Goal: Navigation & Orientation: Understand site structure

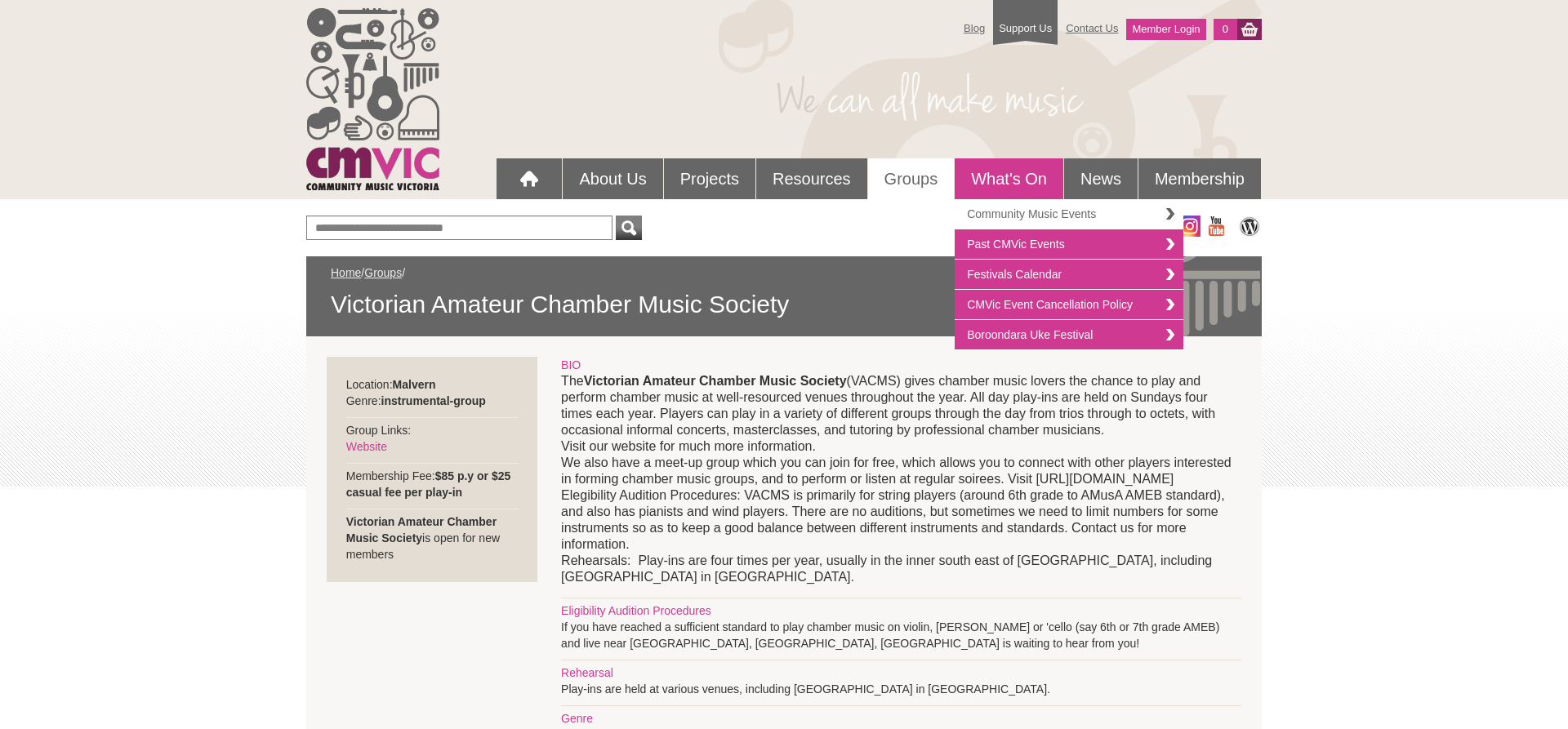
click at [987, 211] on link "Community Music Events" at bounding box center [1069, 214] width 229 height 30
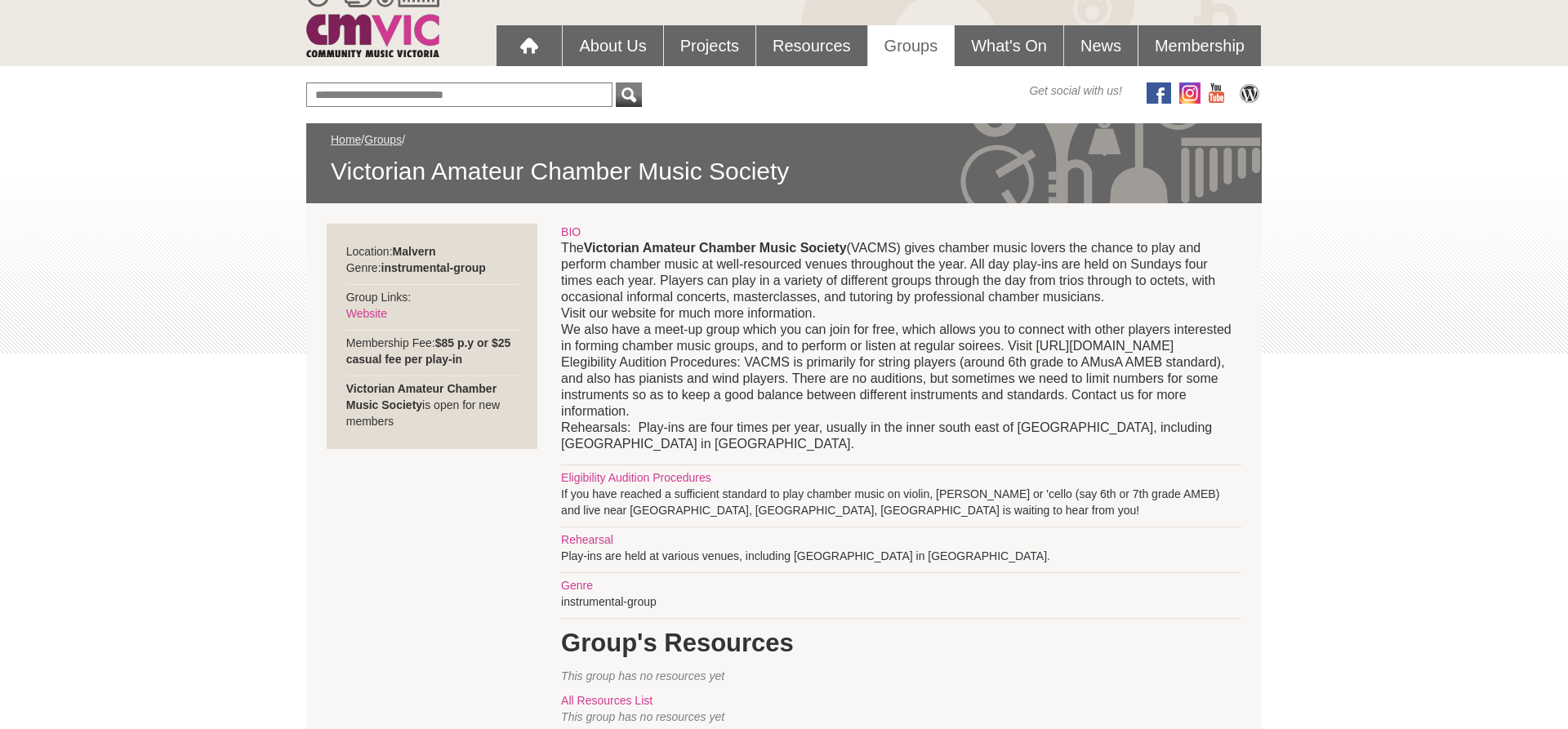
scroll to position [125, 0]
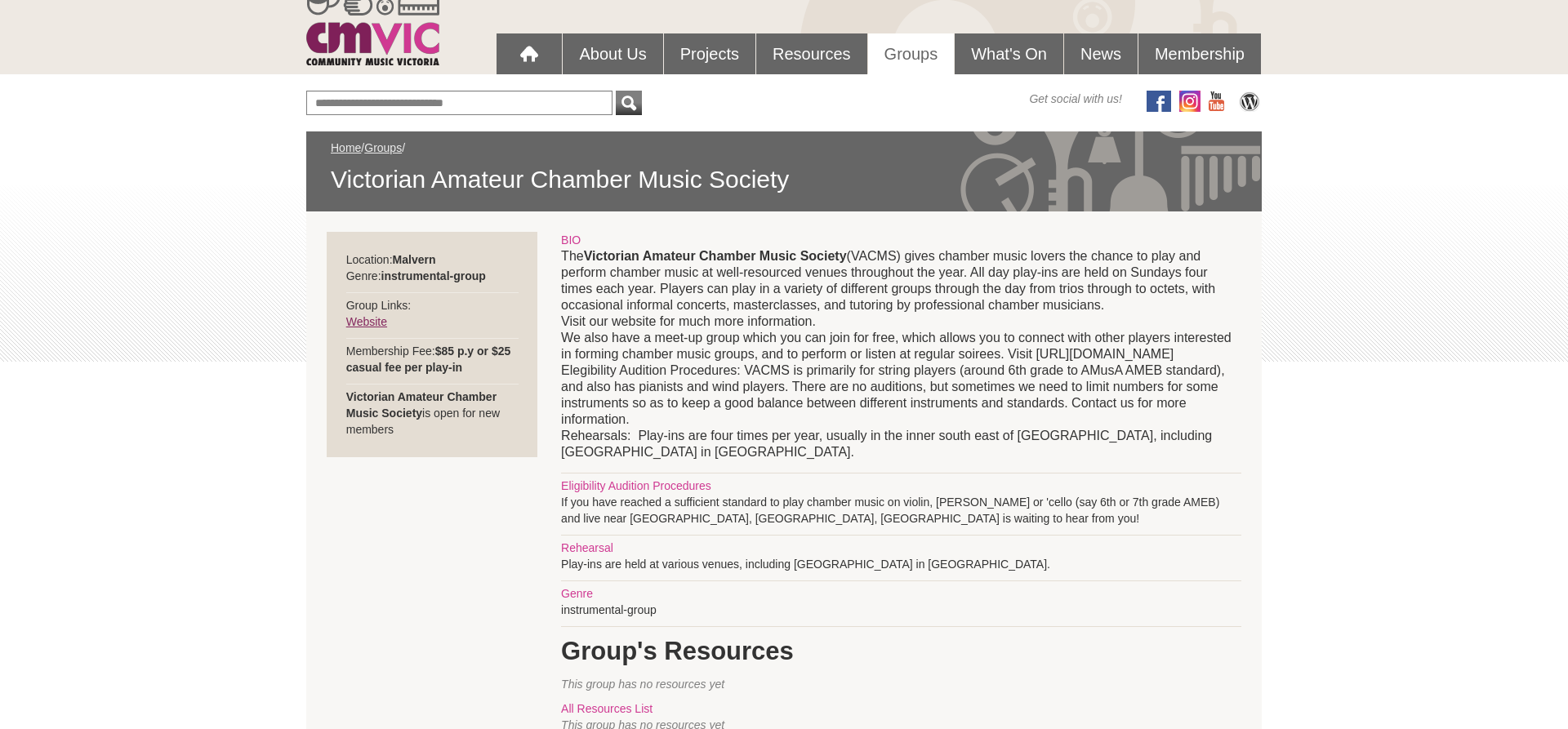
click at [363, 323] on link "Website" at bounding box center [366, 321] width 41 height 13
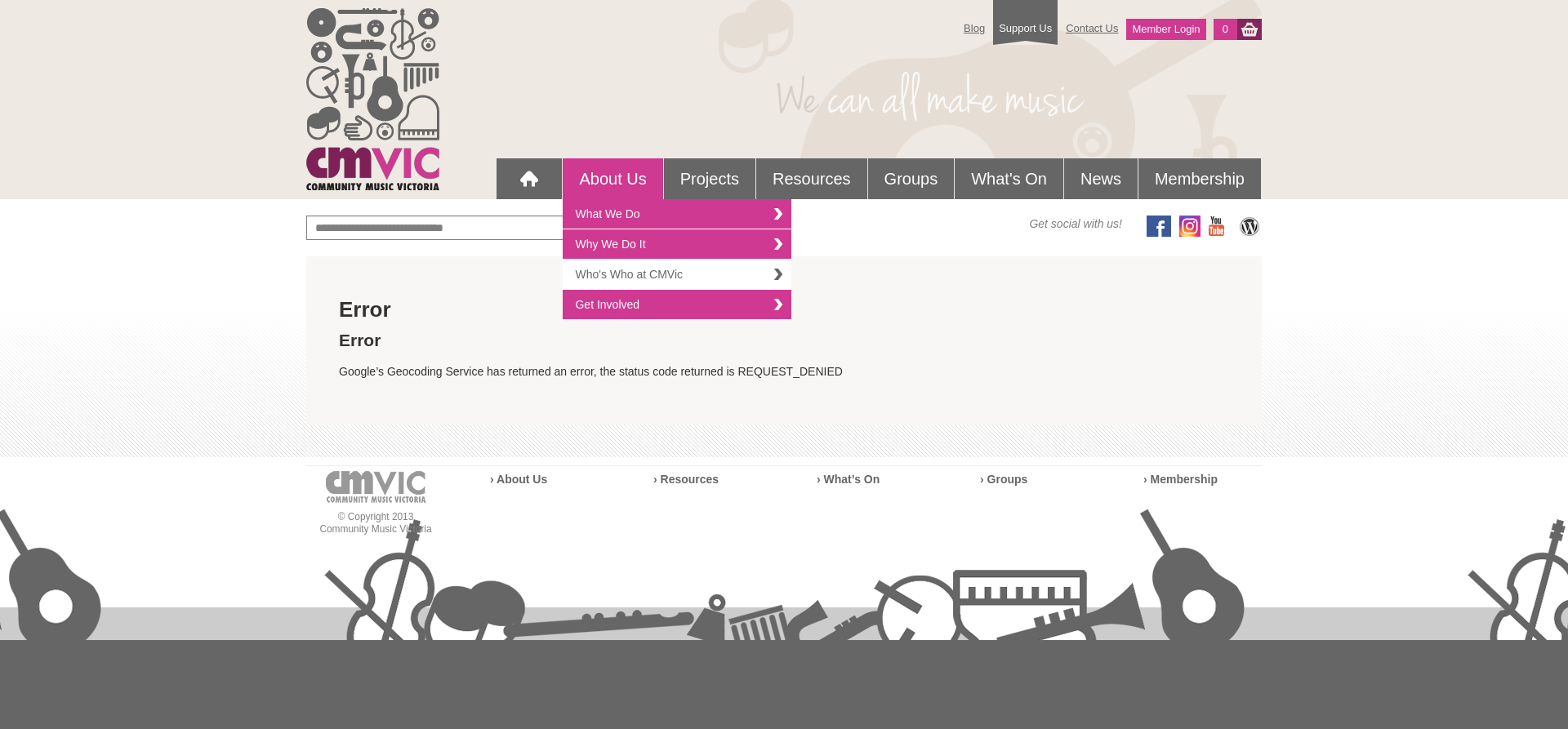
click at [651, 270] on link "Who's Who at CMVic" at bounding box center [677, 275] width 229 height 30
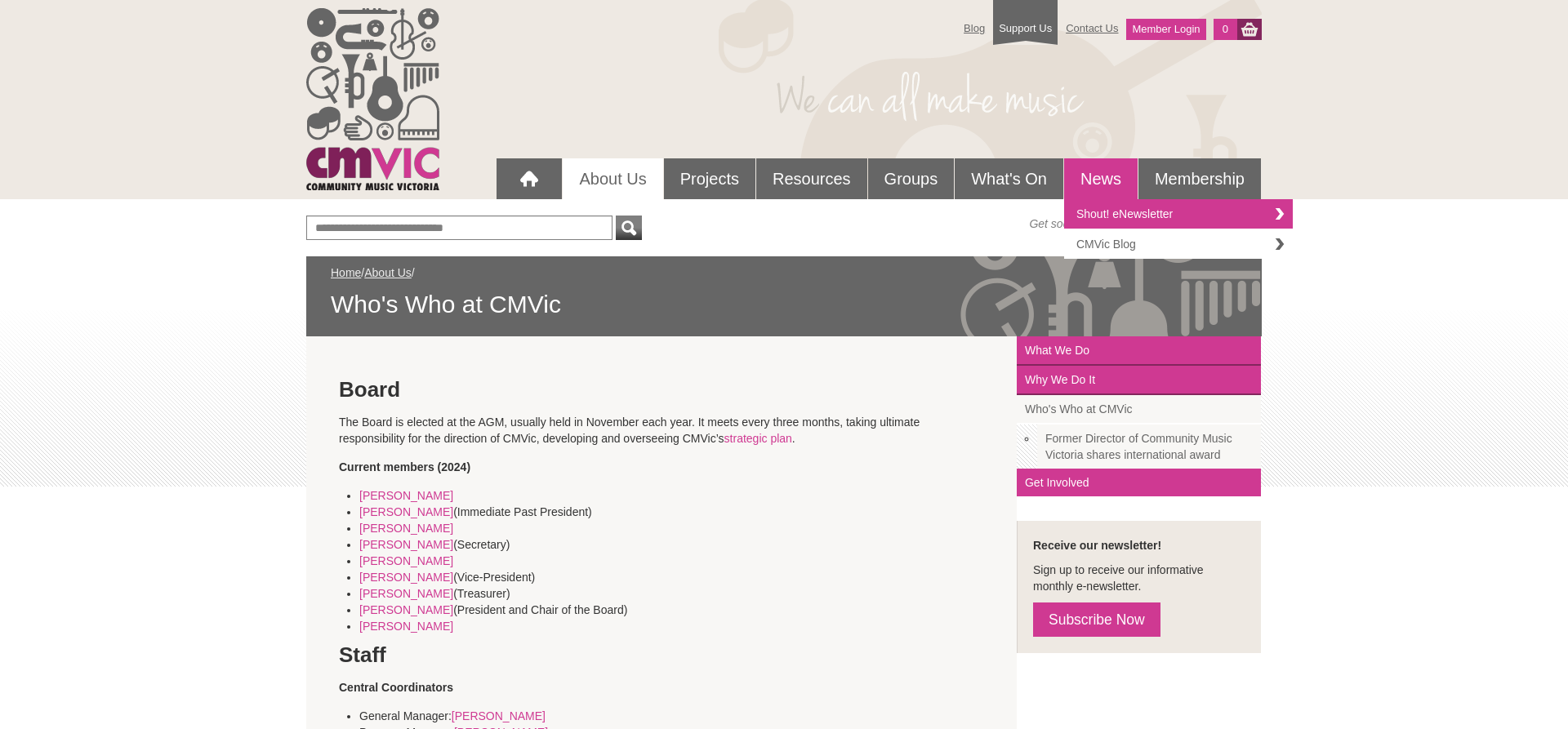
click at [1134, 243] on link "CMVic Blog" at bounding box center [1178, 244] width 229 height 30
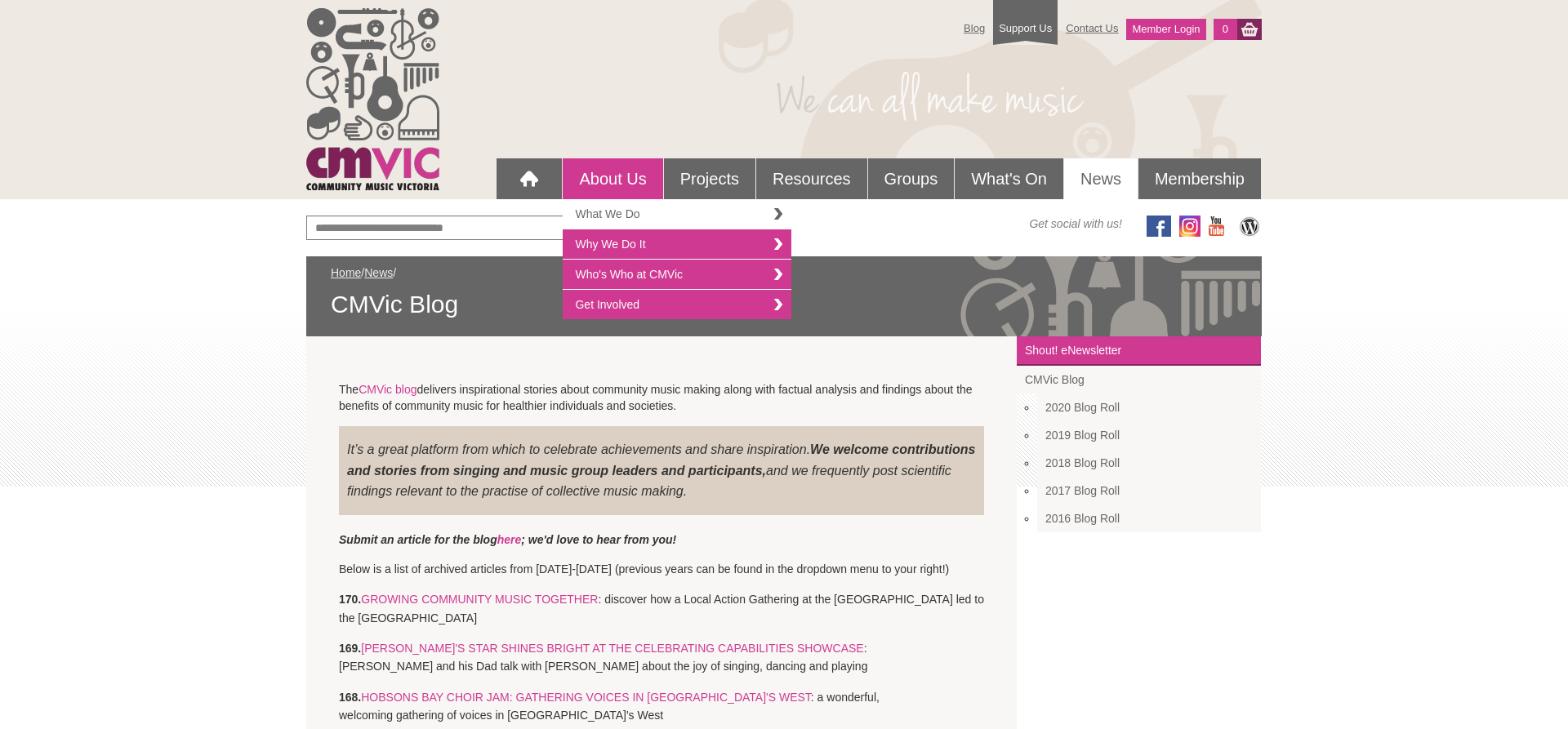
click at [621, 213] on link "What We Do" at bounding box center [677, 214] width 229 height 30
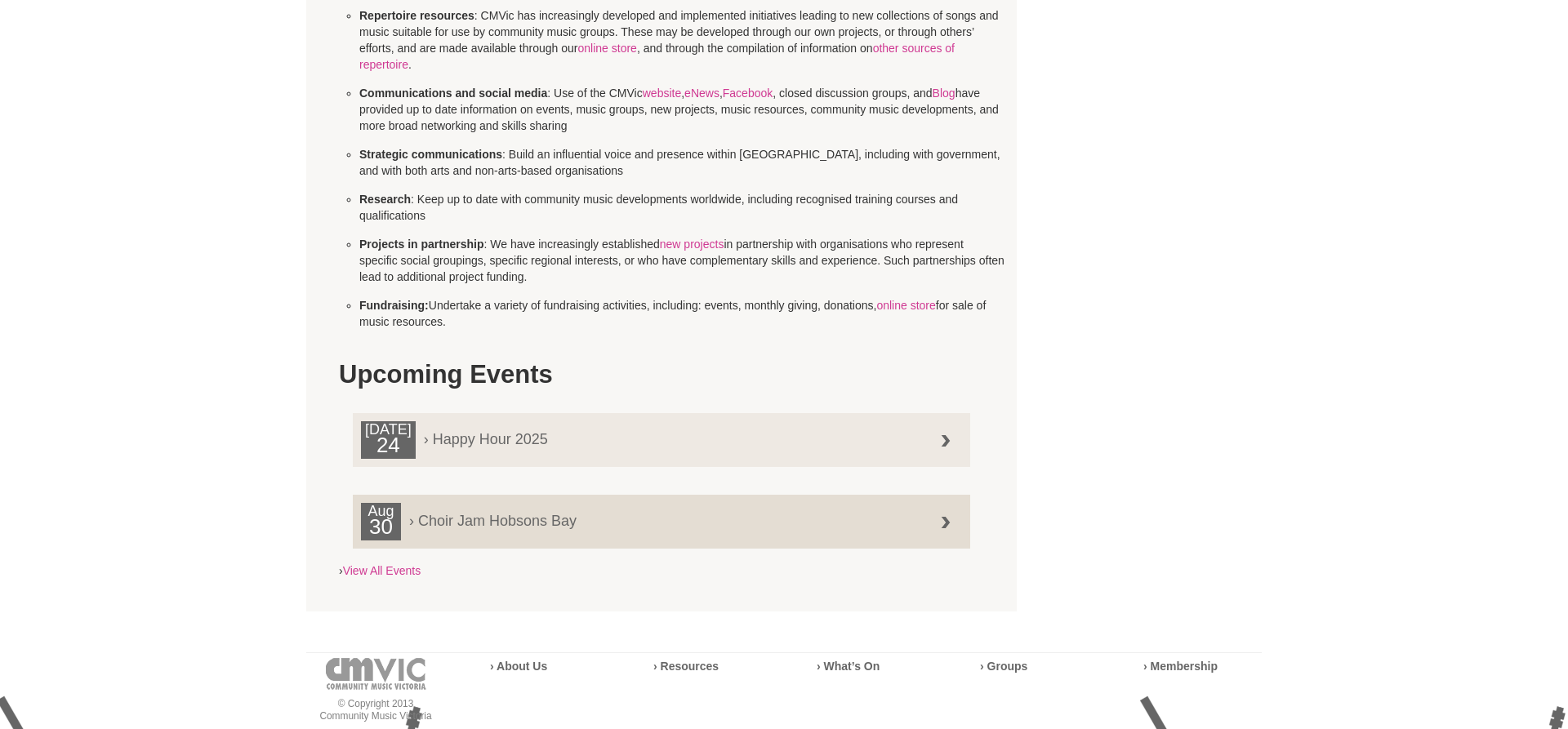
scroll to position [1000, 0]
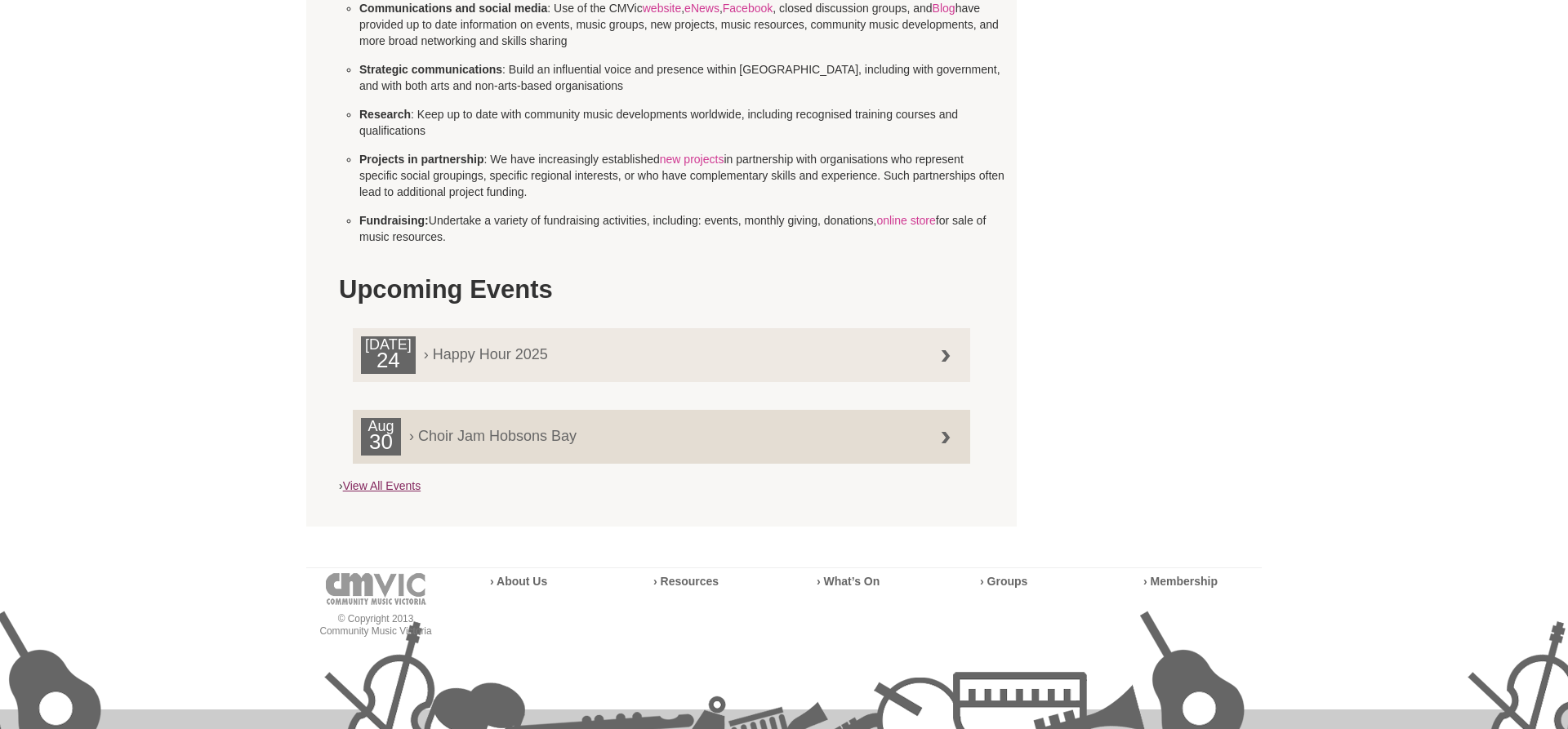
click at [364, 480] on link "View All Events" at bounding box center [381, 485] width 77 height 13
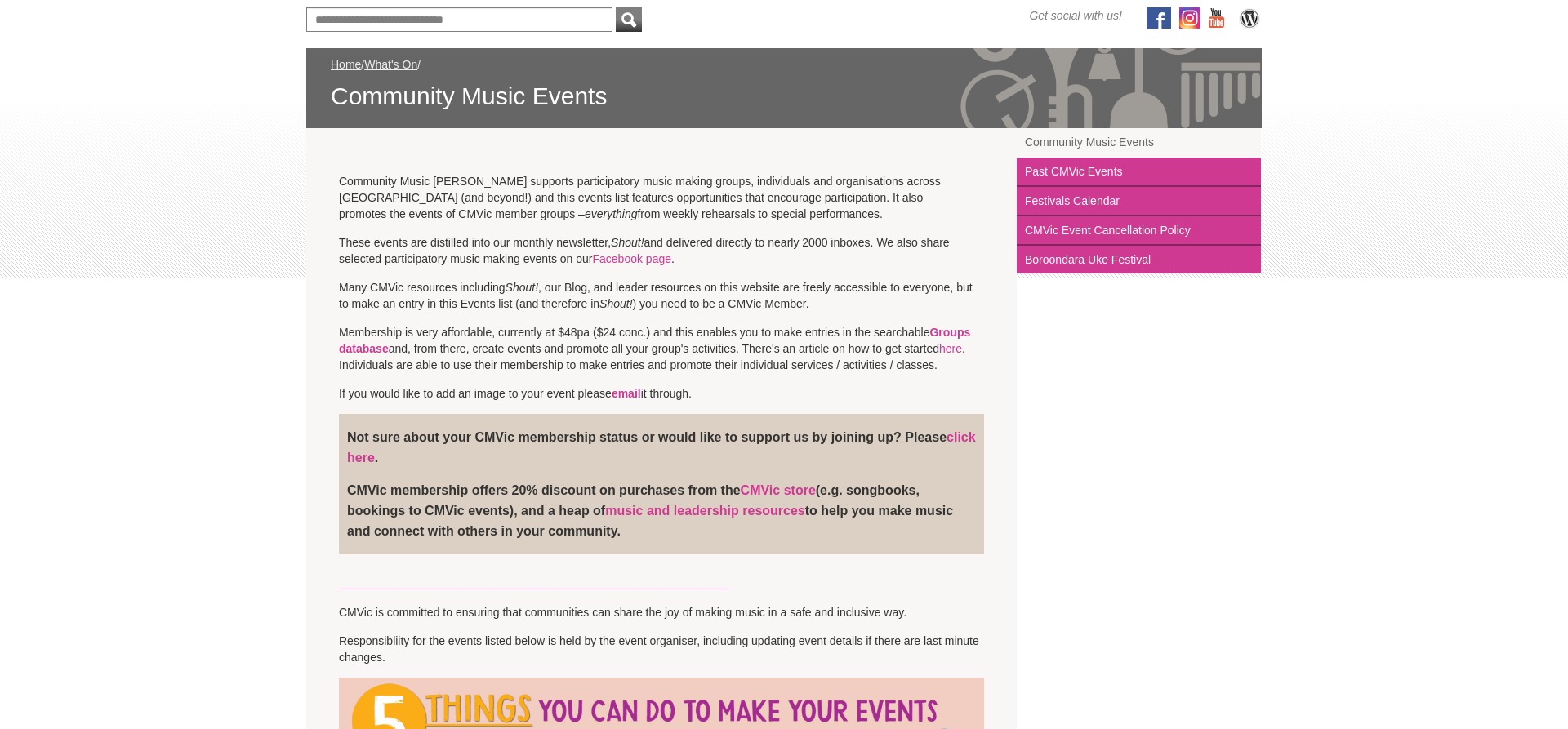
scroll to position [250, 0]
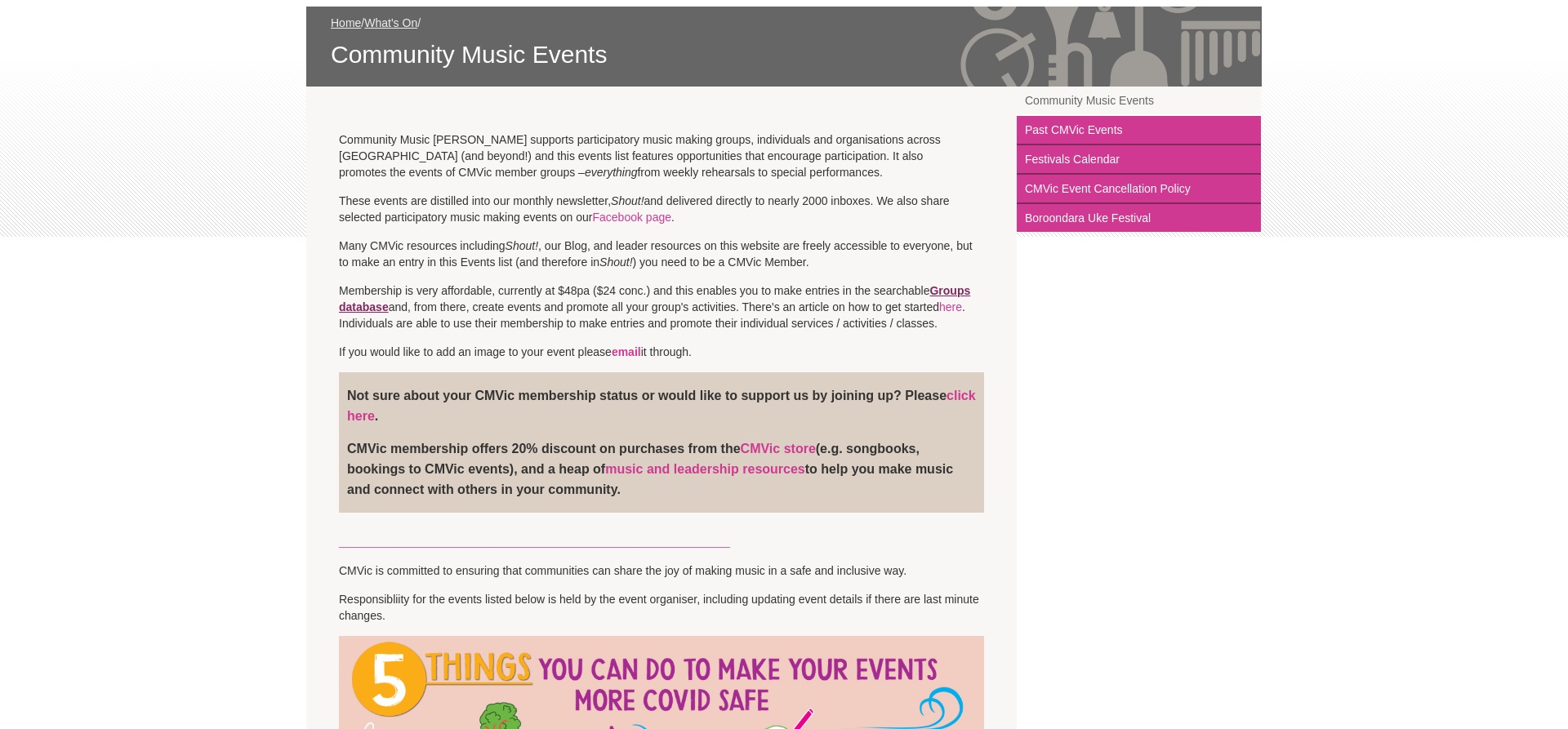
click at [353, 304] on link "Groups database" at bounding box center [655, 299] width 631 height 30
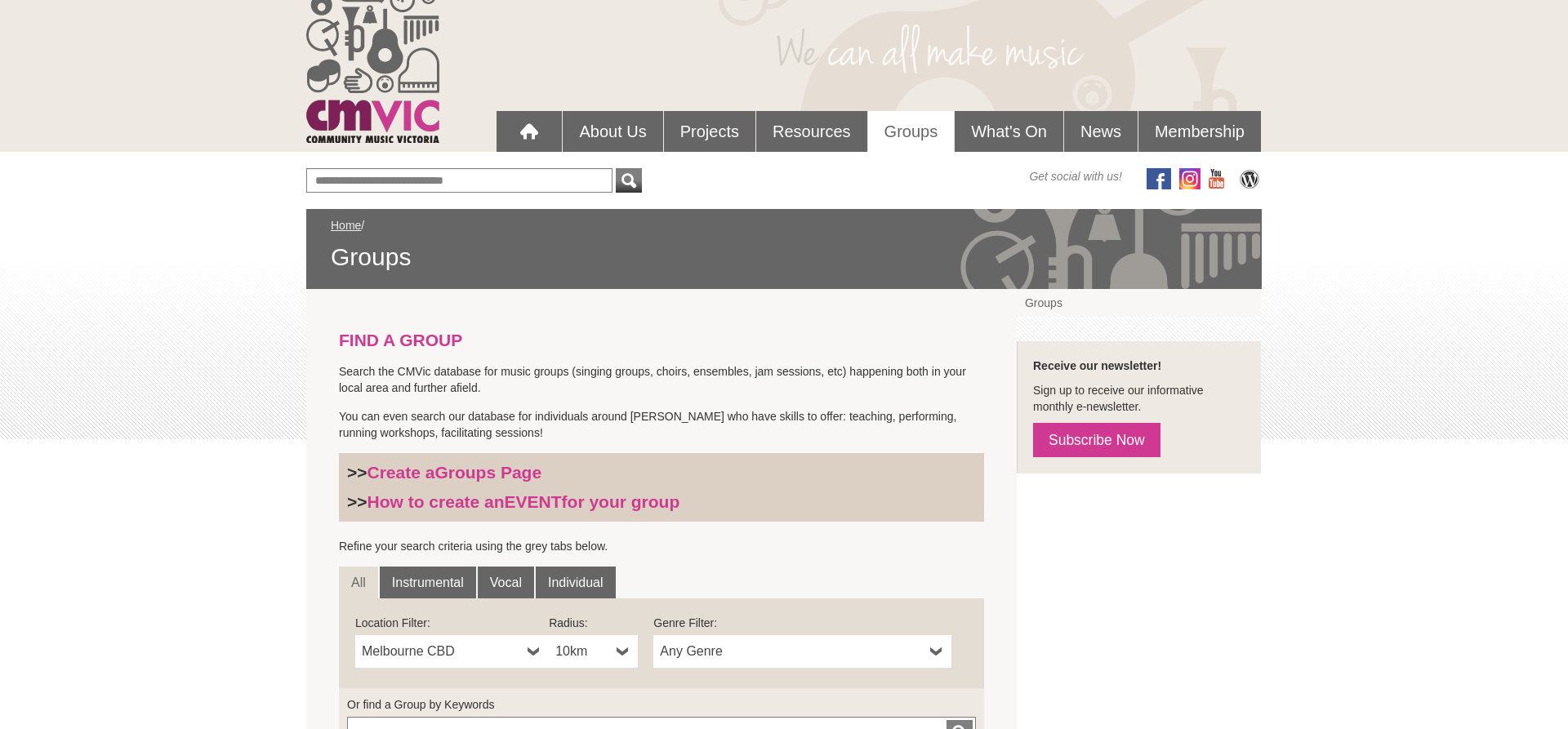
scroll to position [43, 0]
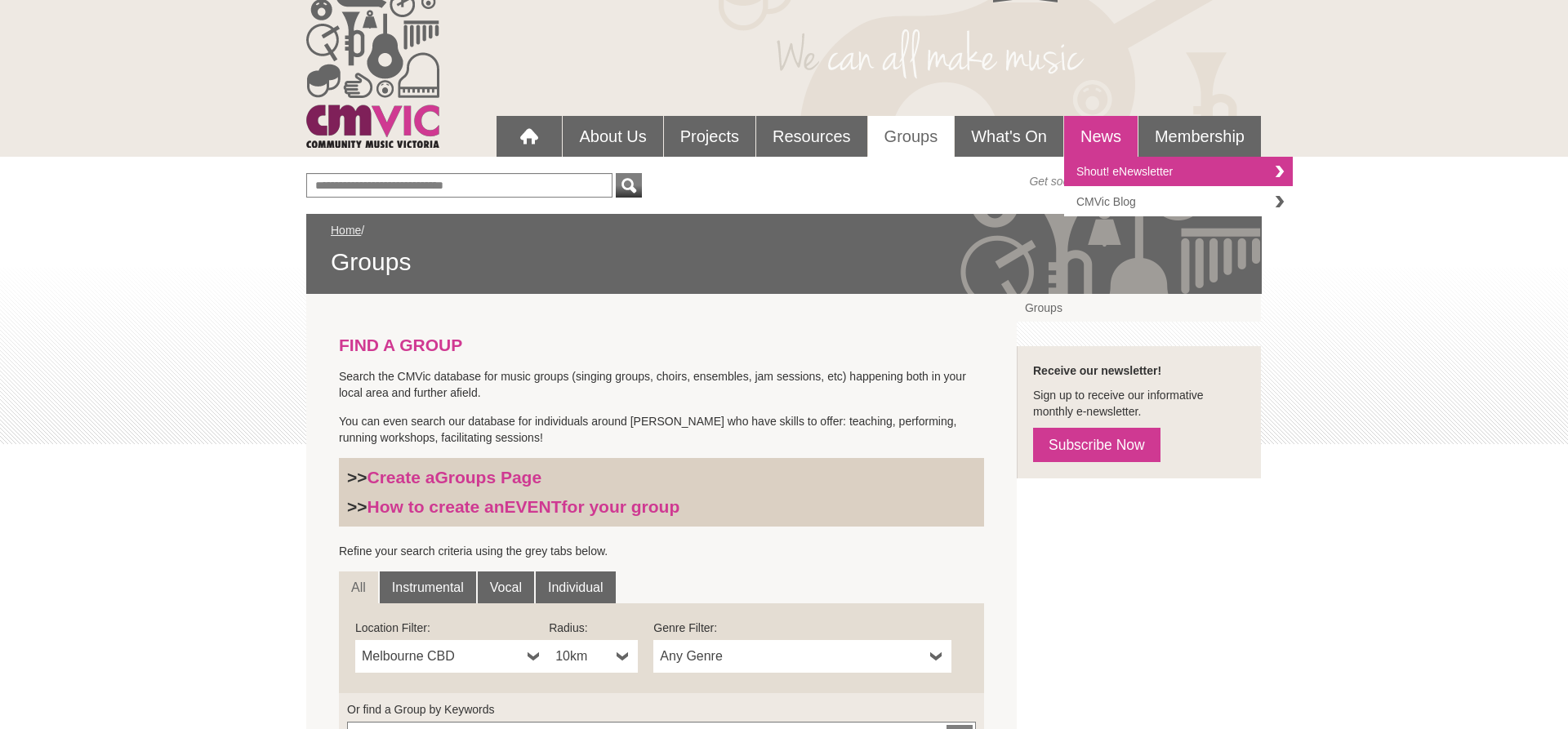
click at [1104, 201] on link "CMVic Blog" at bounding box center [1178, 202] width 229 height 30
